Goal: Task Accomplishment & Management: Use online tool/utility

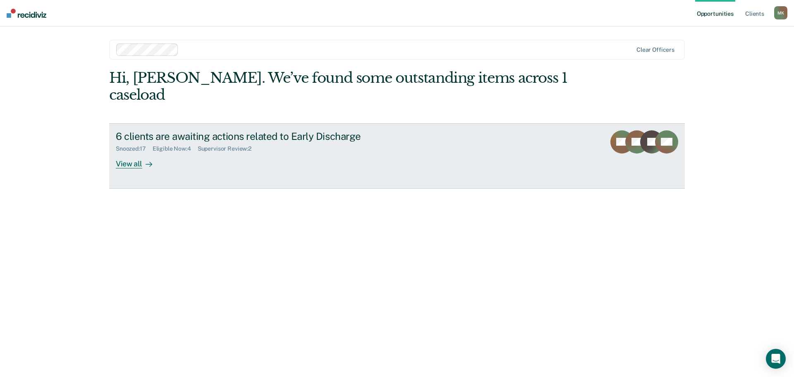
click at [131, 152] on div "View all" at bounding box center [139, 160] width 46 height 16
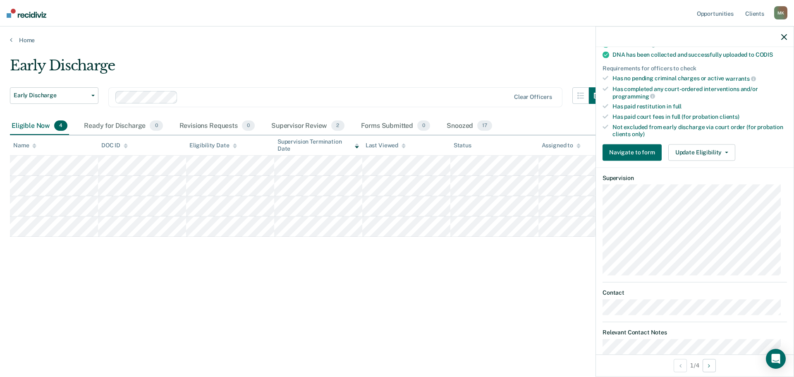
scroll to position [248, 0]
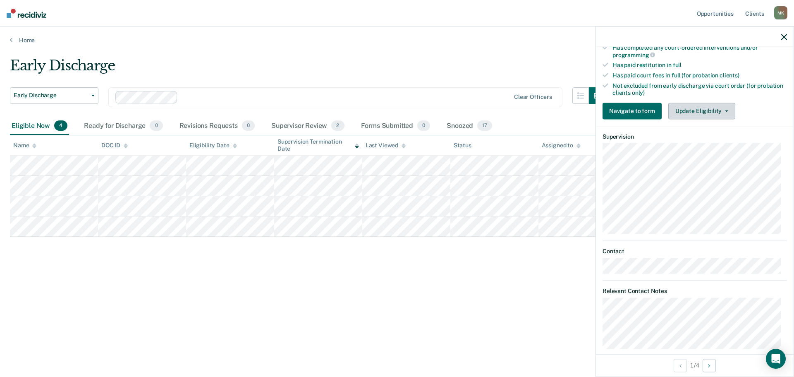
click at [709, 115] on button "Update Eligibility" at bounding box center [701, 111] width 67 height 17
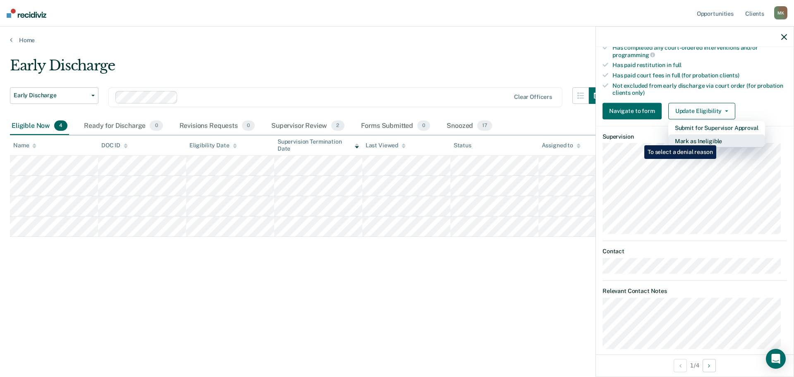
click at [718, 139] on button "Mark as Ineligible" at bounding box center [716, 140] width 97 height 13
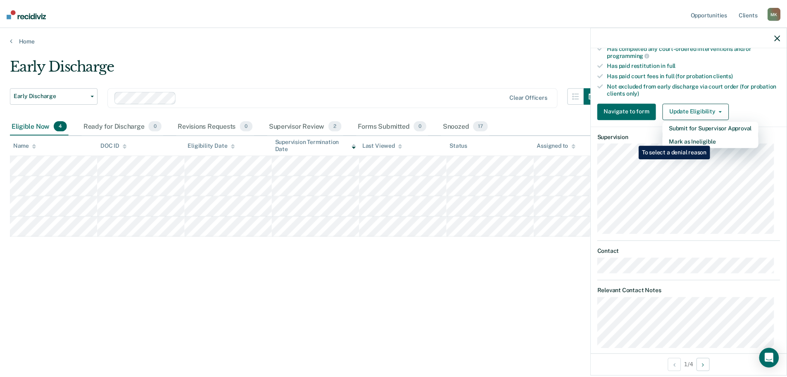
scroll to position [38, 0]
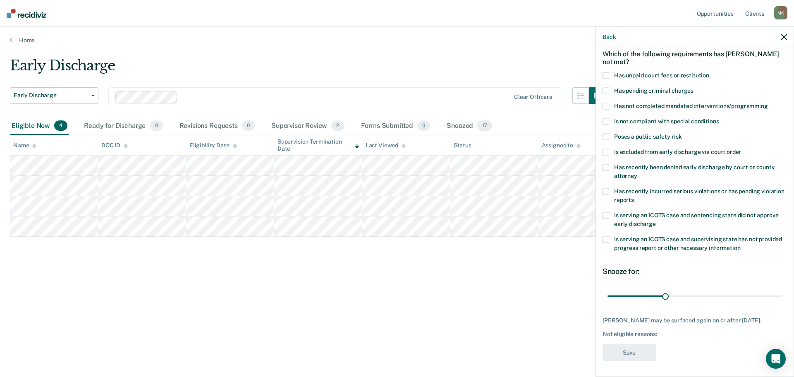
click at [637, 123] on span "Is not compliant with special conditions" at bounding box center [666, 121] width 105 height 7
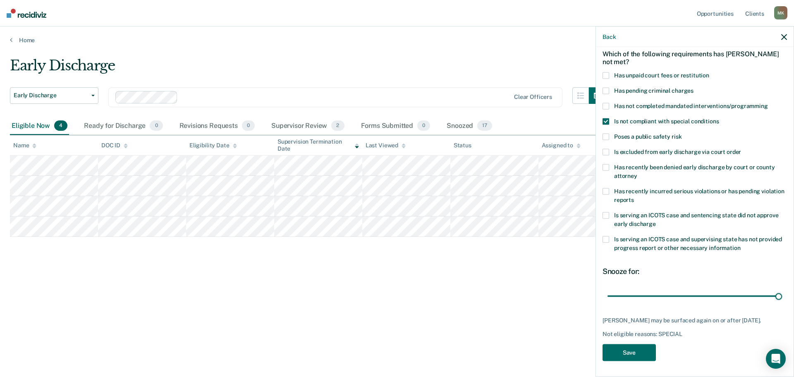
drag, startPoint x: 665, startPoint y: 294, endPoint x: 708, endPoint y: 333, distance: 58.0
type input "90"
click at [778, 293] on input "range" at bounding box center [694, 296] width 174 height 14
click at [623, 349] on button "Save" at bounding box center [628, 352] width 53 height 17
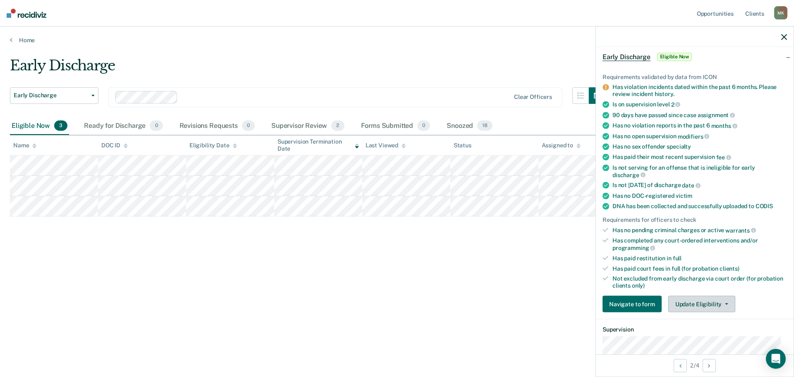
click at [706, 303] on button "Update Eligibility" at bounding box center [701, 304] width 67 height 17
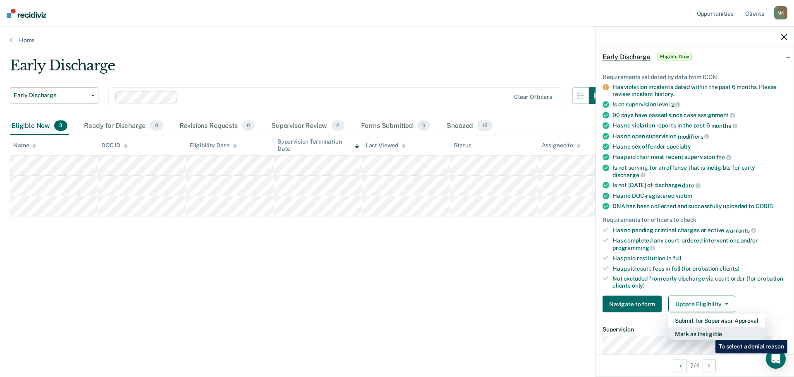
click at [709, 333] on button "Mark as Ineligible" at bounding box center [716, 333] width 97 height 13
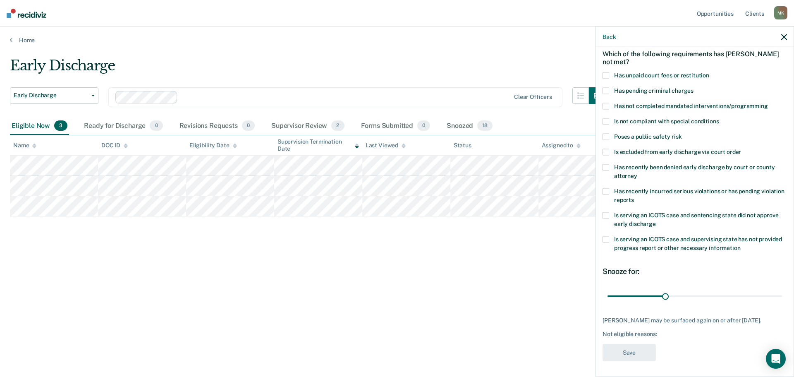
click at [619, 77] on span "Has unpaid court fees or restitution" at bounding box center [661, 75] width 95 height 7
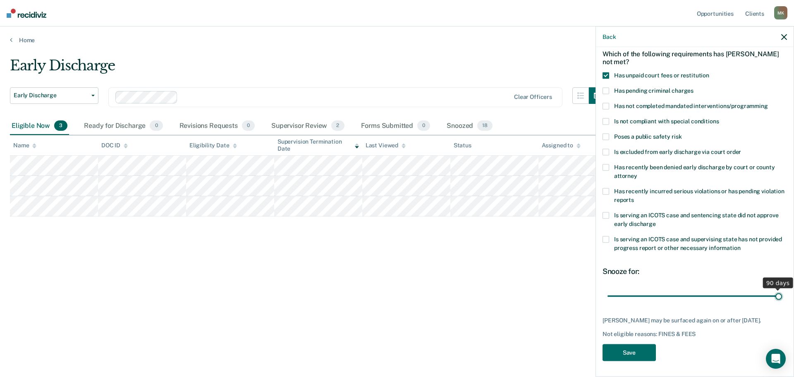
drag, startPoint x: 664, startPoint y: 297, endPoint x: 800, endPoint y: 306, distance: 136.7
type input "90"
click at [782, 303] on input "range" at bounding box center [694, 296] width 174 height 14
click at [627, 361] on button "Save" at bounding box center [628, 352] width 53 height 17
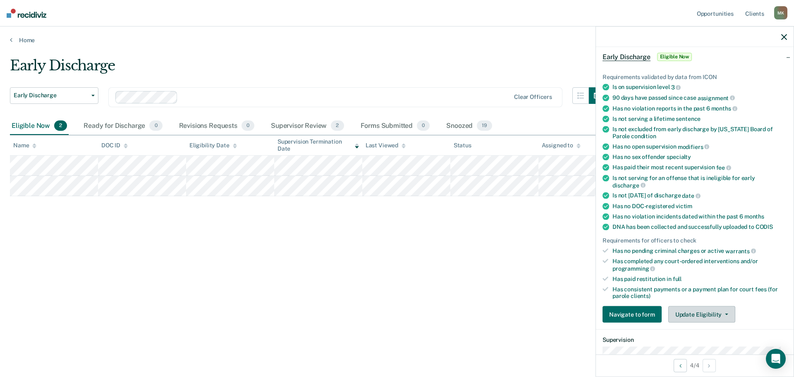
drag, startPoint x: 709, startPoint y: 314, endPoint x: 701, endPoint y: 315, distance: 8.0
click at [708, 315] on button "Update Eligibility" at bounding box center [701, 314] width 67 height 17
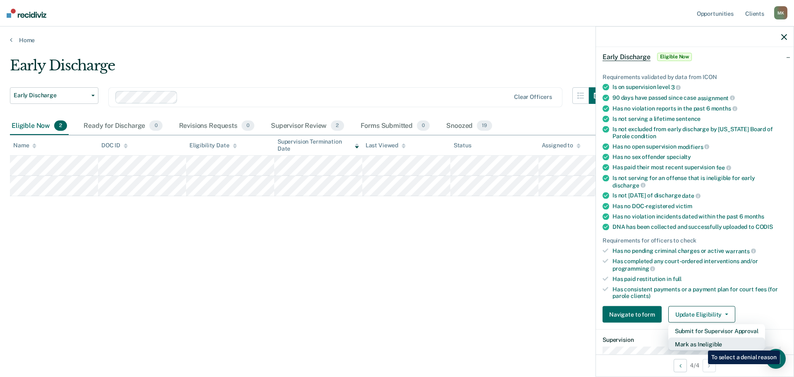
click at [701, 344] on button "Mark as Ineligible" at bounding box center [716, 343] width 97 height 13
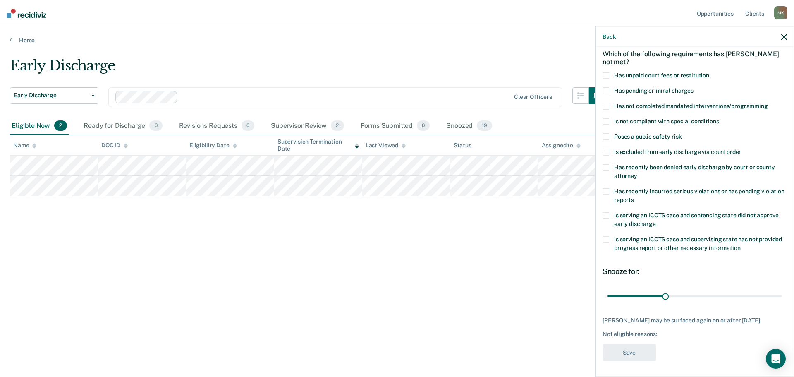
click at [606, 74] on span at bounding box center [605, 75] width 7 height 7
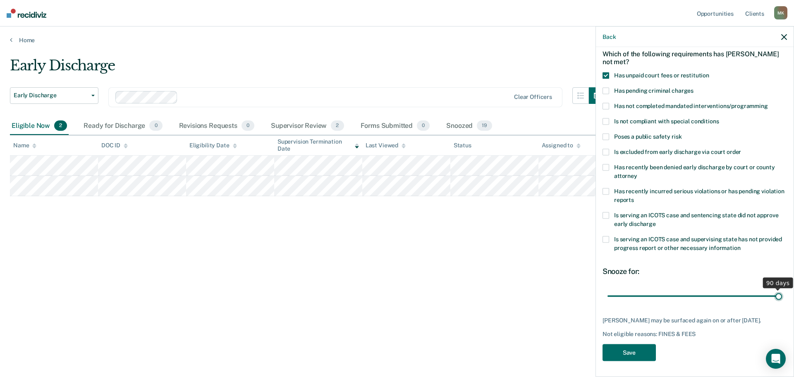
drag, startPoint x: 656, startPoint y: 296, endPoint x: 837, endPoint y: 308, distance: 181.4
type input "90"
click at [782, 303] on input "range" at bounding box center [694, 296] width 174 height 14
click at [635, 360] on button "Save" at bounding box center [628, 352] width 53 height 17
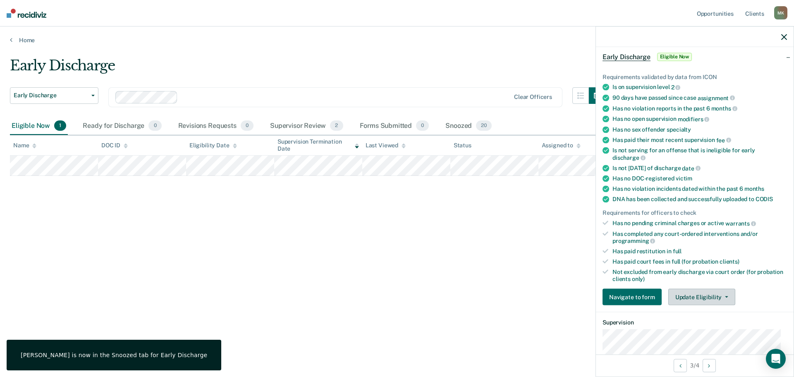
click at [709, 297] on button "Update Eligibility" at bounding box center [701, 297] width 67 height 17
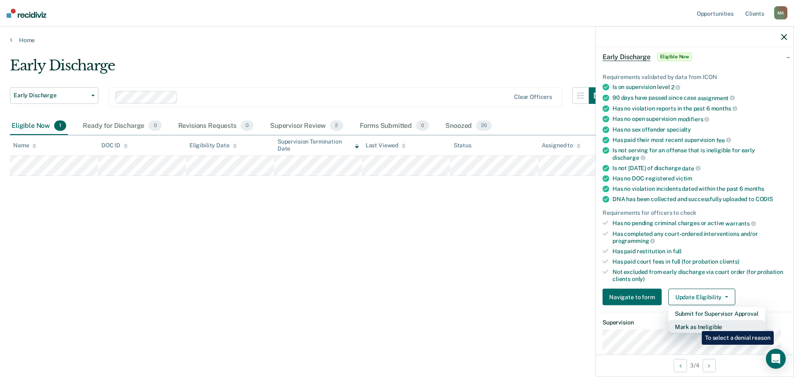
click at [695, 324] on button "Mark as Ineligible" at bounding box center [716, 326] width 97 height 13
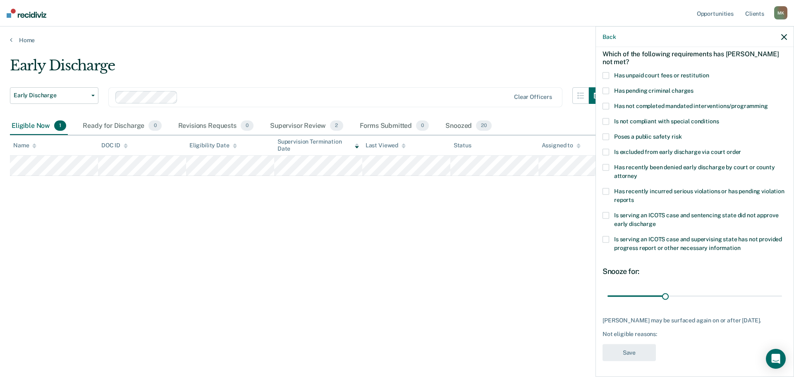
click at [610, 77] on label "Has unpaid court fees or restitution" at bounding box center [694, 76] width 184 height 9
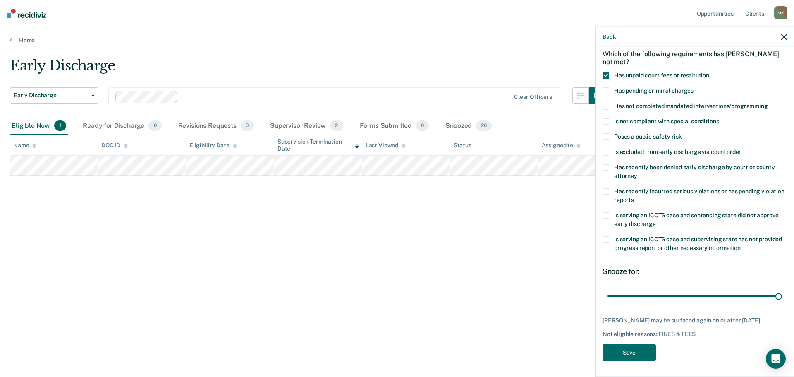
drag, startPoint x: 663, startPoint y: 293, endPoint x: 720, endPoint y: 332, distance: 68.4
type input "90"
click at [782, 293] on input "range" at bounding box center [694, 296] width 174 height 14
click at [633, 359] on button "Save" at bounding box center [628, 352] width 53 height 17
